Goal: Check status: Check status

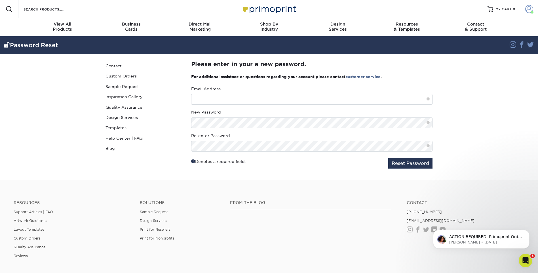
click at [530, 7] on span at bounding box center [529, 9] width 8 height 8
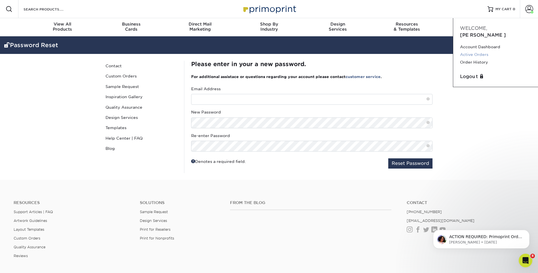
click at [480, 51] on link "Active Orders" at bounding box center [495, 55] width 71 height 8
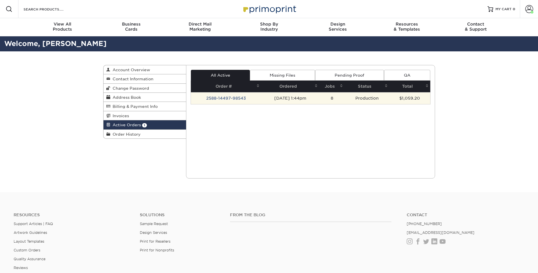
click at [233, 96] on td "2588-14497-98543" at bounding box center [226, 98] width 70 height 12
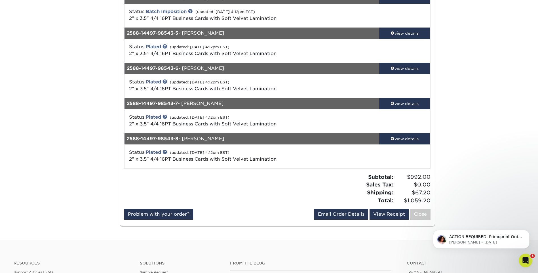
scroll to position [142, 0]
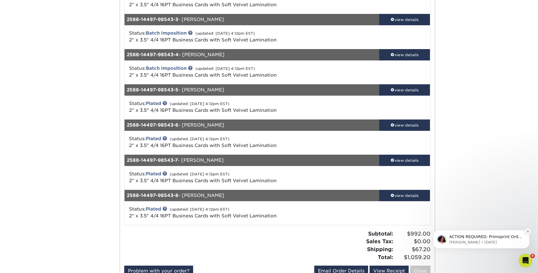
click at [527, 232] on icon "Dismiss notification" at bounding box center [527, 231] width 3 height 3
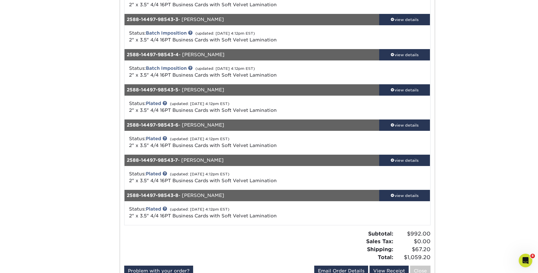
scroll to position [0, 0]
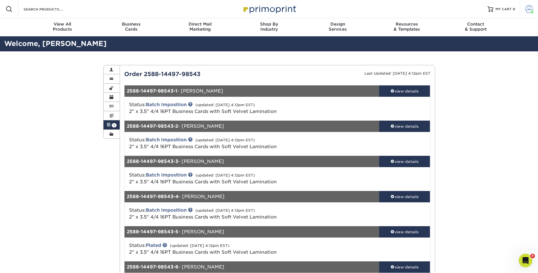
click at [528, 11] on span at bounding box center [529, 9] width 8 height 8
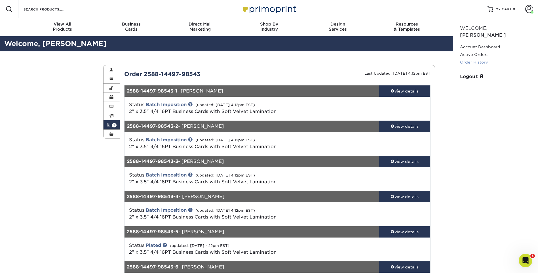
click at [484, 58] on link "Order History" at bounding box center [495, 62] width 71 height 8
